Goal: Task Accomplishment & Management: Complete application form

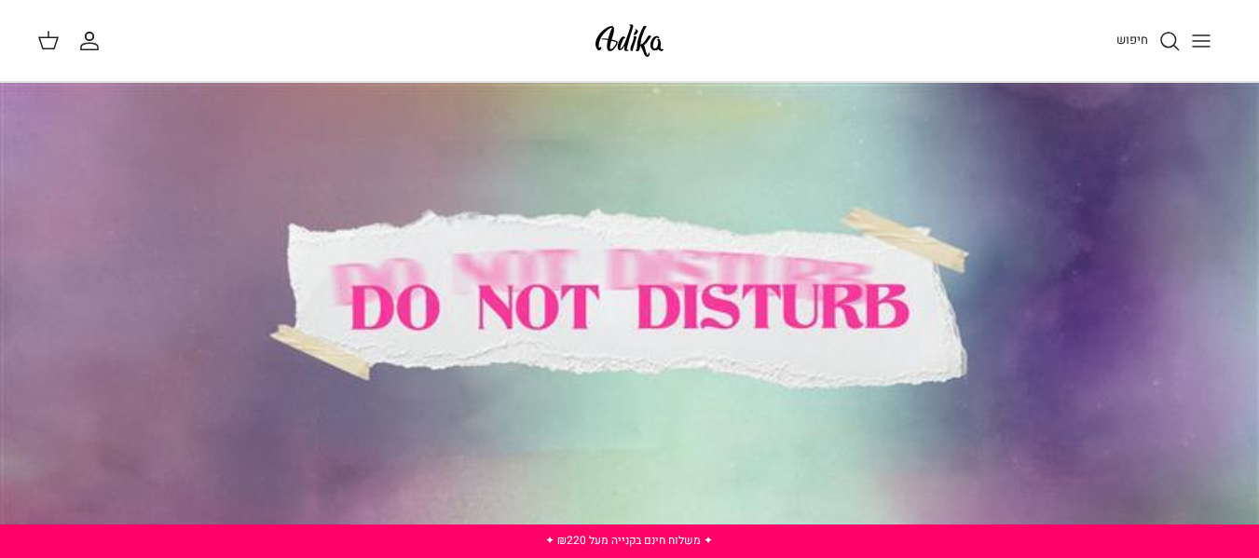
click at [89, 38] on icon "החשבון שלי" at bounding box center [89, 41] width 22 height 22
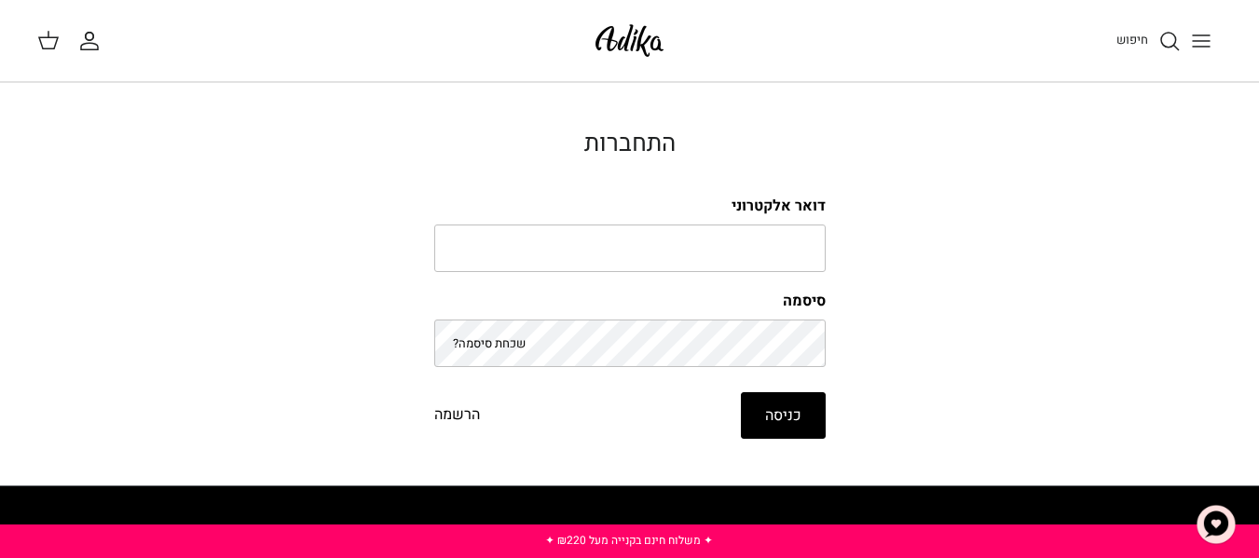
click at [88, 36] on icon "החשבון שלי" at bounding box center [89, 41] width 22 height 22
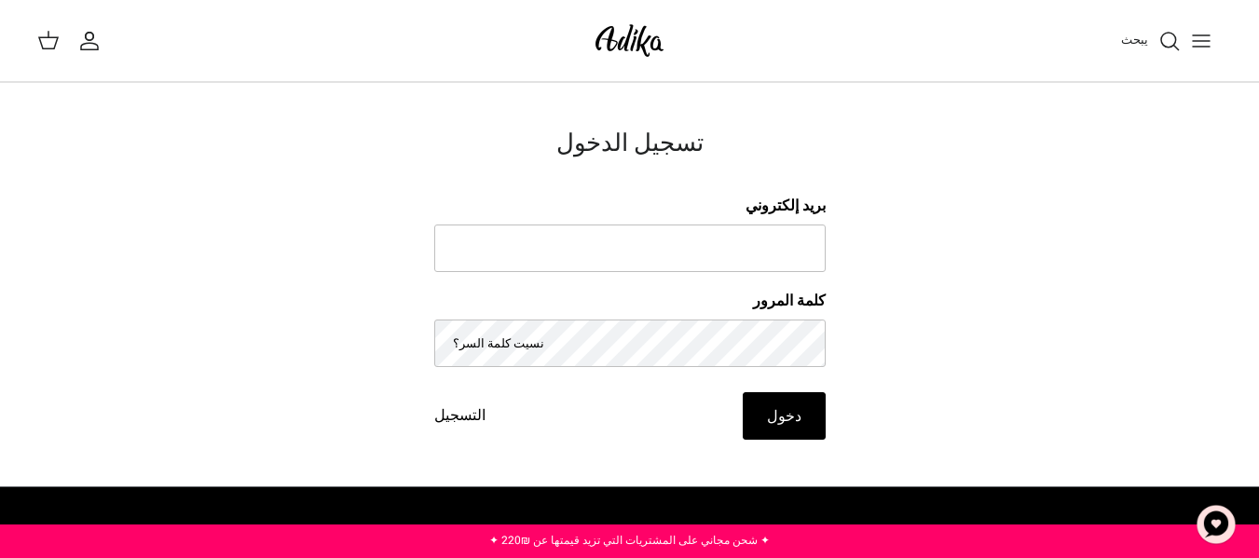
click at [454, 406] on font "التسجيل" at bounding box center [459, 415] width 51 height 22
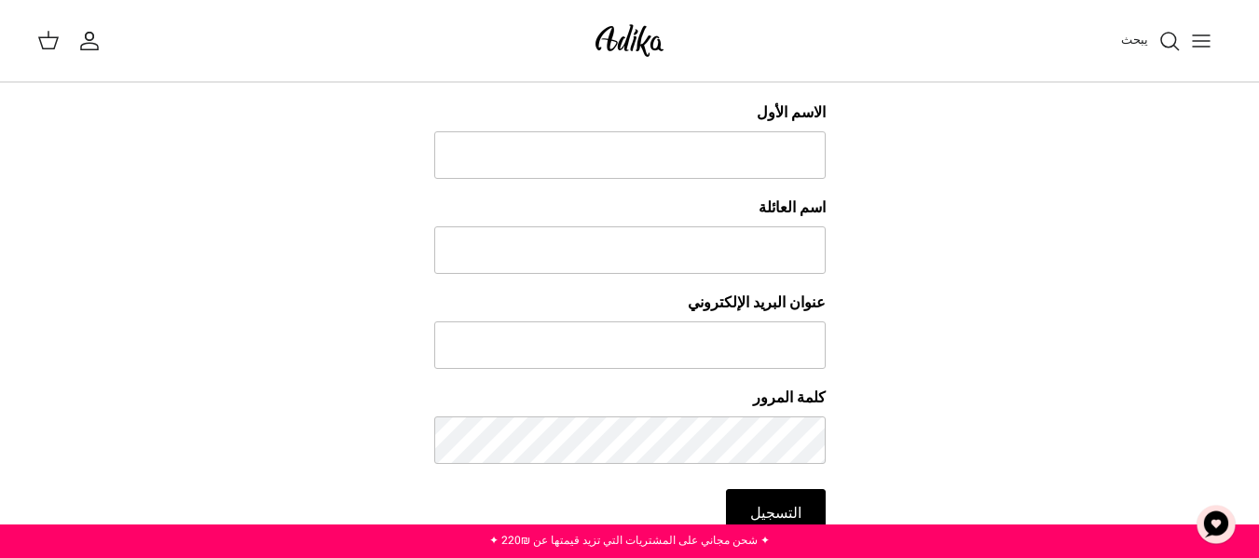
scroll to position [280, 0]
